Goal: Task Accomplishment & Management: Use online tool/utility

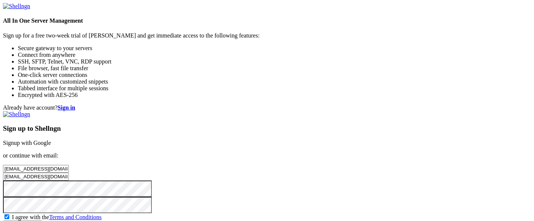
click at [42, 221] on input "Create account" at bounding box center [22, 225] width 39 height 8
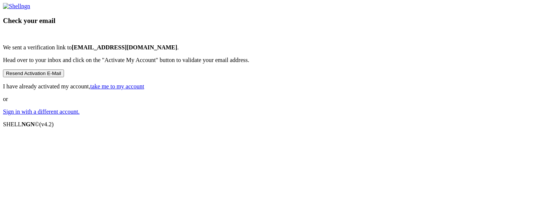
click at [195, 115] on div "Check your email We sent a verification link to x5gh3lj93h@iwatermail.com . Hea…" at bounding box center [267, 59] width 528 height 112
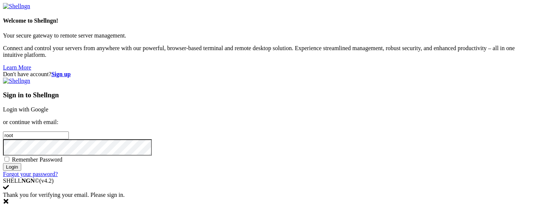
click at [69, 132] on input "root" at bounding box center [36, 136] width 66 height 8
paste input "[EMAIL_ADDRESS][DOMAIN_NAME]"
type input "[EMAIL_ADDRESS][DOMAIN_NAME]"
click at [21, 171] on input "Login" at bounding box center [12, 167] width 18 height 8
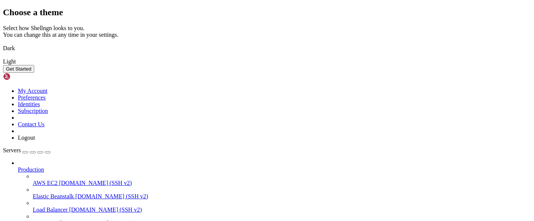
click at [34, 73] on button "Get Started" at bounding box center [18, 69] width 31 height 8
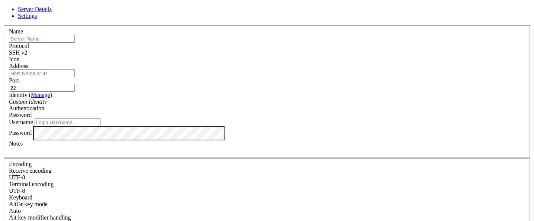
paste input "[TECHNICAL_ID]"
type input "[TECHNICAL_ID]"
click at [75, 77] on input "Address" at bounding box center [42, 74] width 66 height 8
paste input "[TECHNICAL_ID]"
type input "[TECHNICAL_ID]"
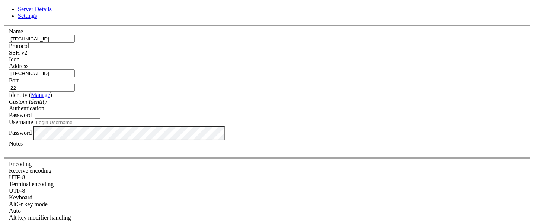
click at [100, 126] on input "Username" at bounding box center [68, 123] width 66 height 8
type input "root"
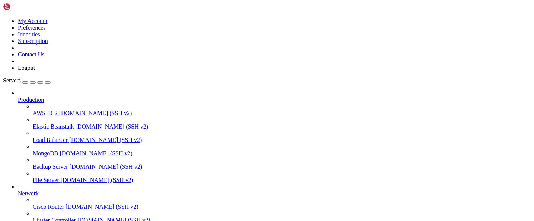
scroll to position [79, 0]
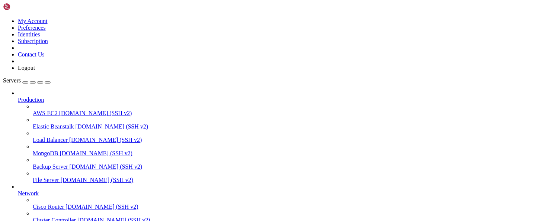
type input "/etc"
